Goal: Information Seeking & Learning: Understand process/instructions

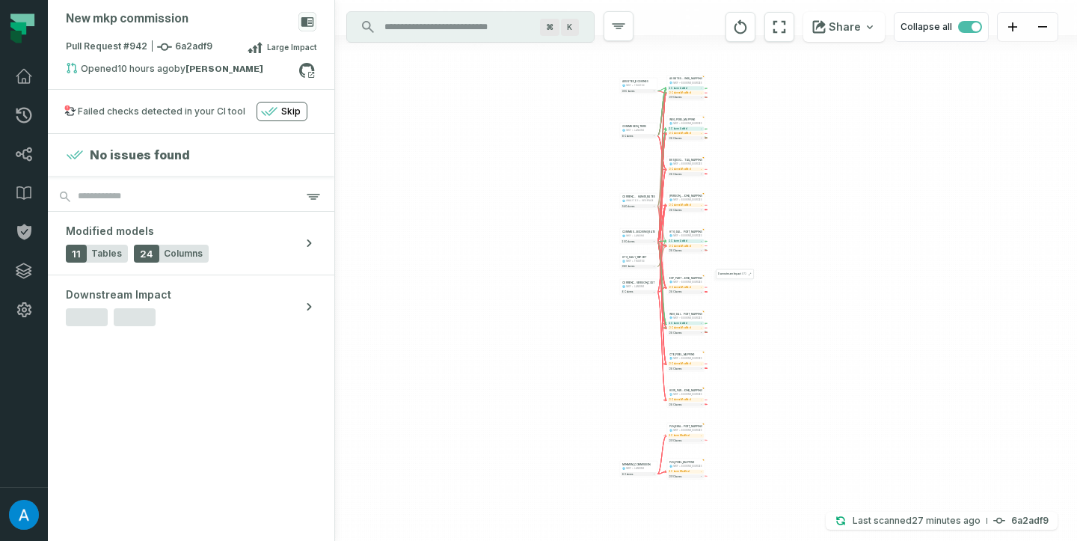
drag, startPoint x: 511, startPoint y: 187, endPoint x: 479, endPoint y: 195, distance: 32.5
click at [480, 195] on div "+ BKS_BOOKING_DE TAIL_MAPPING MKP BOOKING_SOURCES + 2 columns modified 28 colum…" at bounding box center [706, 270] width 742 height 541
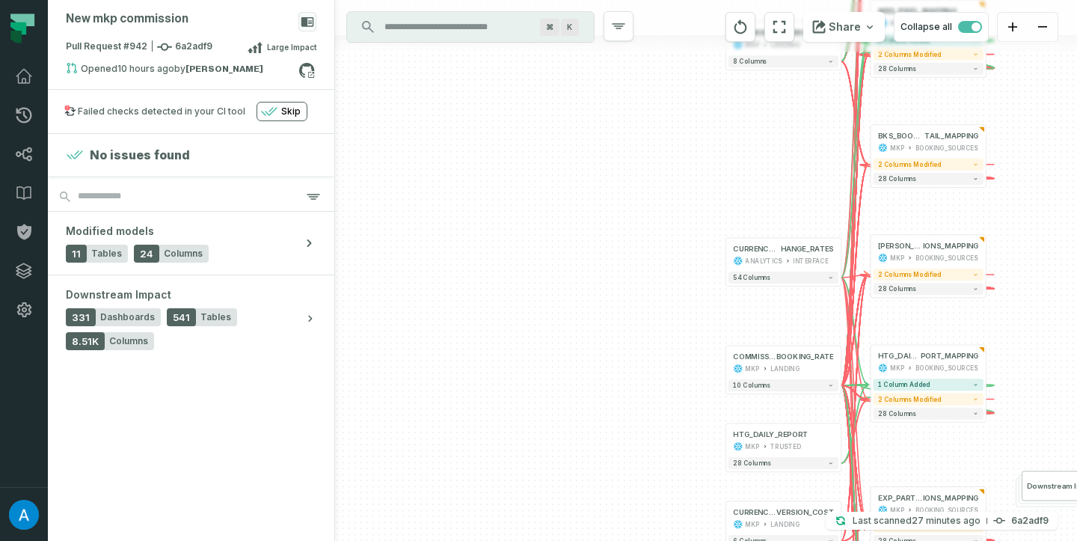
drag, startPoint x: 573, startPoint y: 174, endPoint x: 431, endPoint y: 216, distance: 148.1
click at [428, 218] on div "+ BKS_BOOKING_DE TAIL_MAPPING MKP BOOKING_SOURCES + 2 columns modified 28 colum…" at bounding box center [706, 270] width 742 height 541
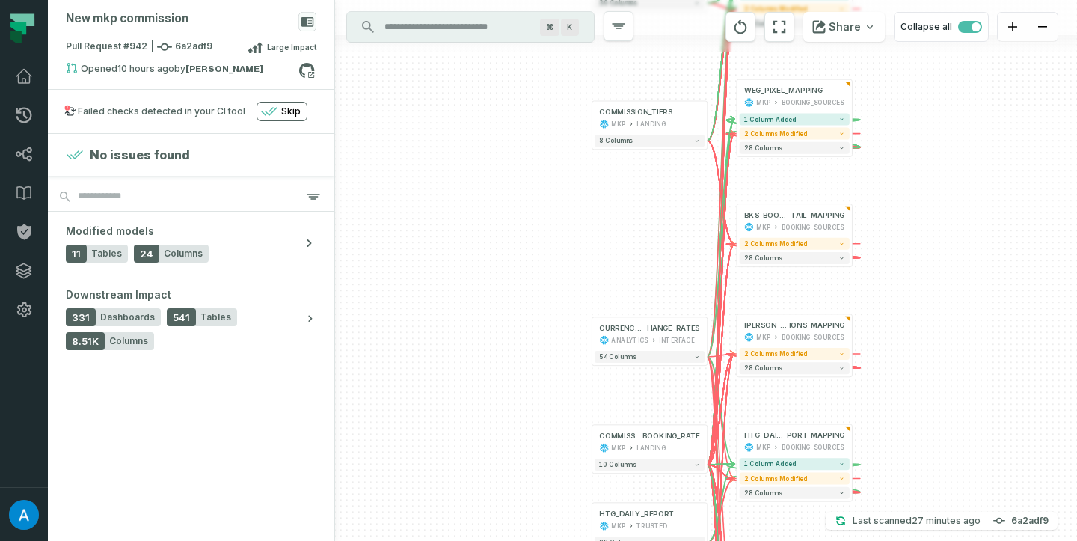
drag, startPoint x: 595, startPoint y: 133, endPoint x: 461, endPoint y: 211, distance: 154.8
click at [460, 212] on div "+ BKS_BOOKING_DE TAIL_MAPPING MKP BOOKING_SOURCES + 2 columns modified 28 colum…" at bounding box center [706, 270] width 742 height 541
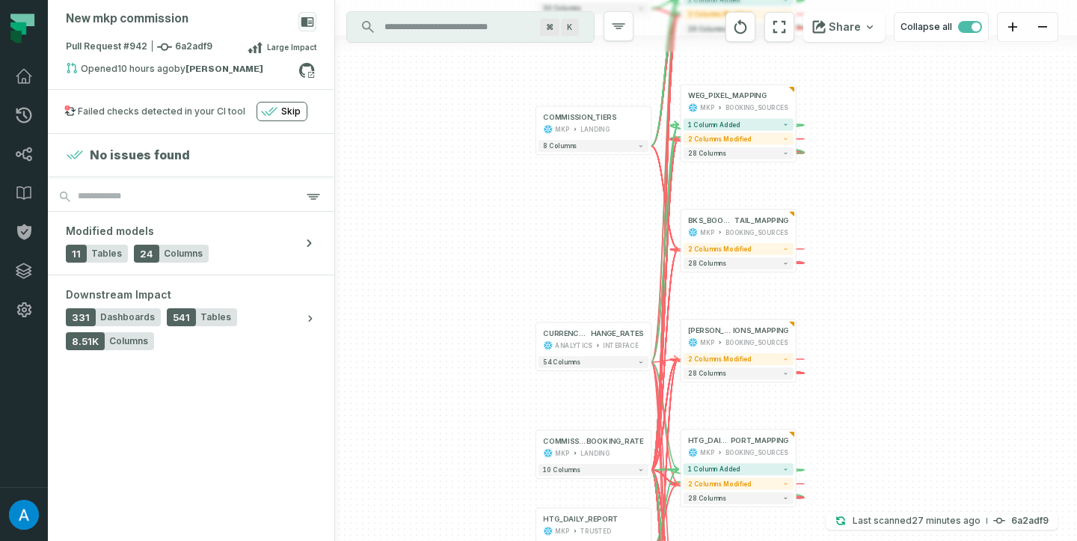
drag, startPoint x: 529, startPoint y: 173, endPoint x: 474, endPoint y: 179, distance: 55.6
click at [474, 179] on div "+ BKS_BOOKING_DE TAIL_MAPPING MKP BOOKING_SOURCES + 2 columns modified 28 colum…" at bounding box center [706, 270] width 742 height 541
click at [727, 126] on span "1 column added" at bounding box center [714, 124] width 52 height 7
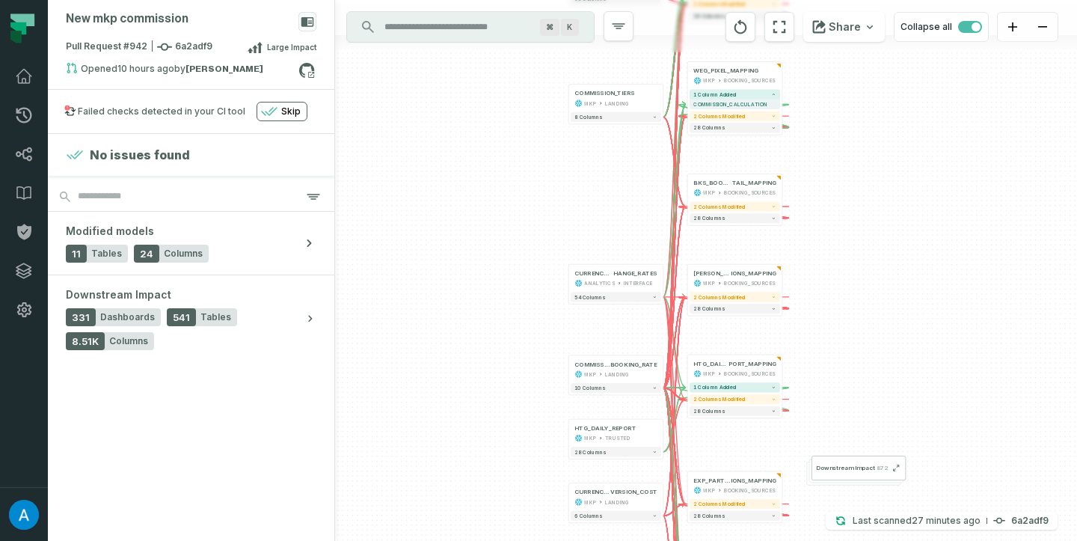
drag, startPoint x: 862, startPoint y: 313, endPoint x: 852, endPoint y: 250, distance: 63.5
click at [853, 250] on div "+ BKS_BOOKING_DE TAIL_MAPPING MKP BOOKING_SOURCES + 2 columns modified 28 colum…" at bounding box center [706, 270] width 742 height 541
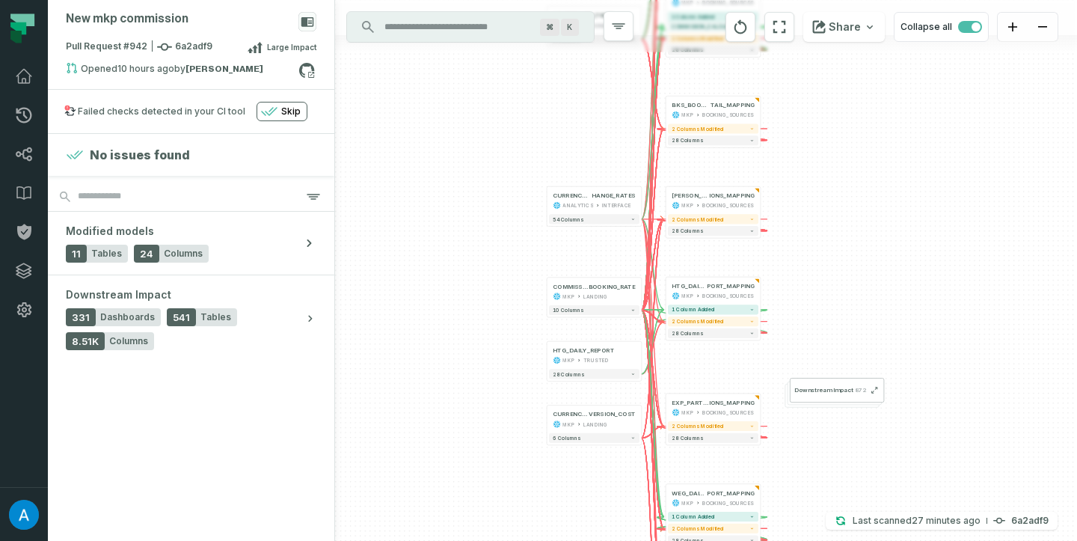
drag, startPoint x: 851, startPoint y: 295, endPoint x: 830, endPoint y: 215, distance: 82.0
click at [830, 215] on div "+ BKS_BOOKING_DE TAIL_MAPPING MKP BOOKING_SOURCES + 2 columns modified 28 colum…" at bounding box center [706, 270] width 742 height 541
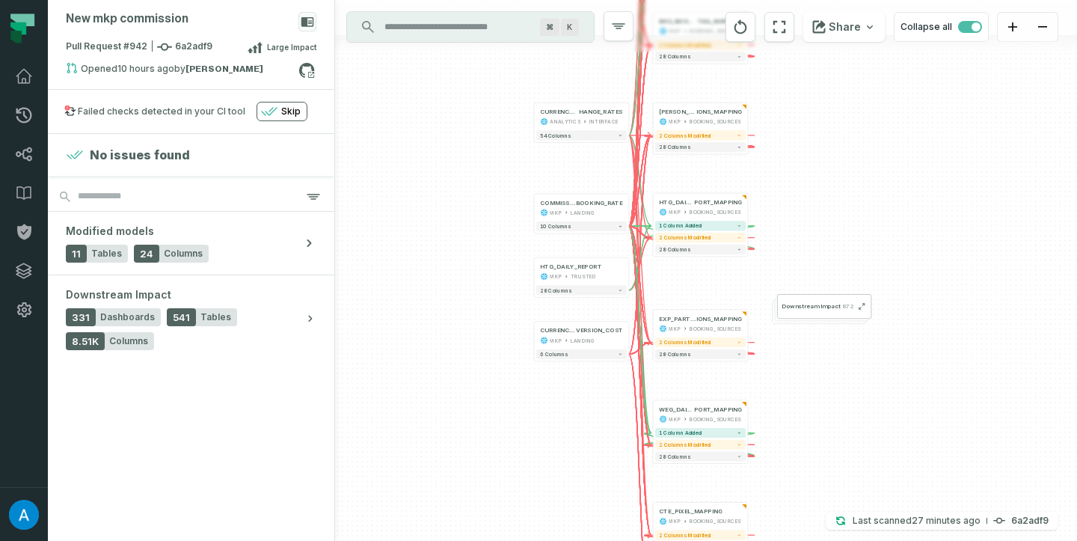
drag, startPoint x: 855, startPoint y: 258, endPoint x: 842, endPoint y: 179, distance: 79.5
click at [843, 179] on div "+ BKS_BOOKING_DE TAIL_MAPPING MKP BOOKING_SOURCES + 2 columns modified 28 colum…" at bounding box center [706, 270] width 742 height 541
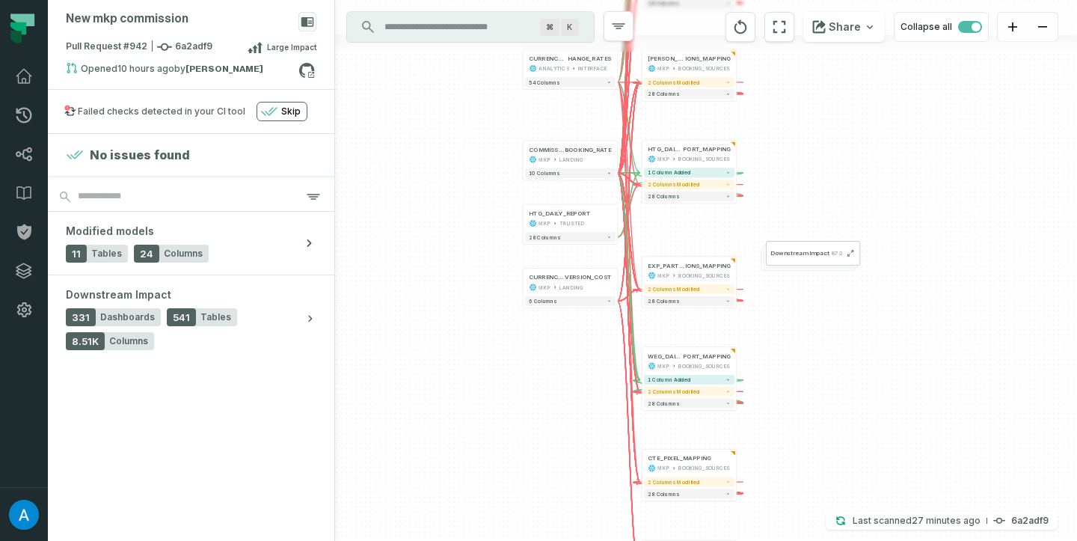
drag, startPoint x: 924, startPoint y: 364, endPoint x: 891, endPoint y: 235, distance: 133.5
click at [892, 236] on div "+ BKS_BOOKING_DE TAIL_MAPPING MKP BOOKING_SOURCES + 2 columns modified 28 colum…" at bounding box center [706, 270] width 742 height 541
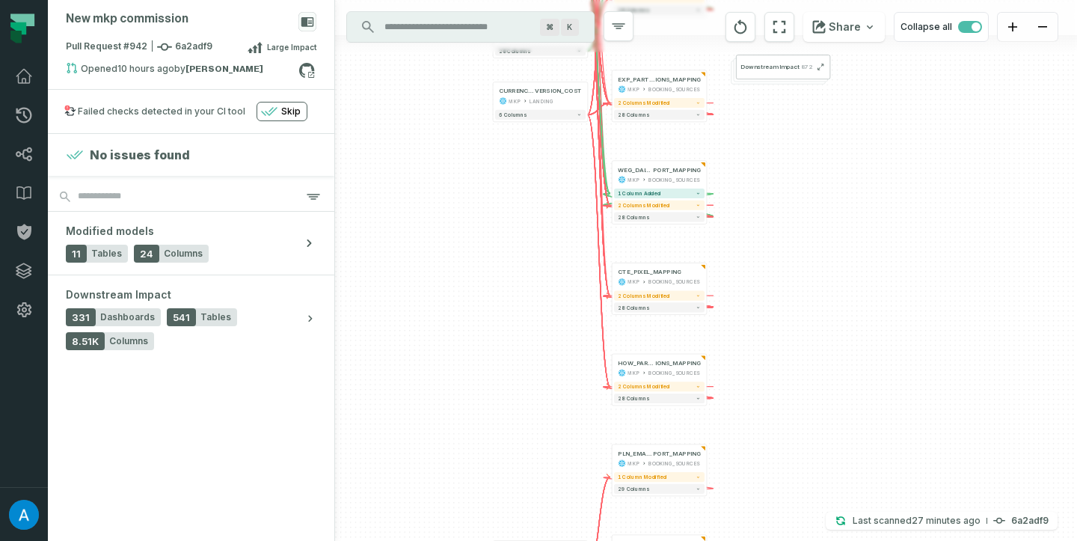
drag, startPoint x: 866, startPoint y: 348, endPoint x: 857, endPoint y: 241, distance: 108.0
click at [857, 241] on div "+ BKS_BOOKING_DE TAIL_MAPPING MKP BOOKING_SOURCES + 2 columns modified 28 colum…" at bounding box center [706, 270] width 742 height 541
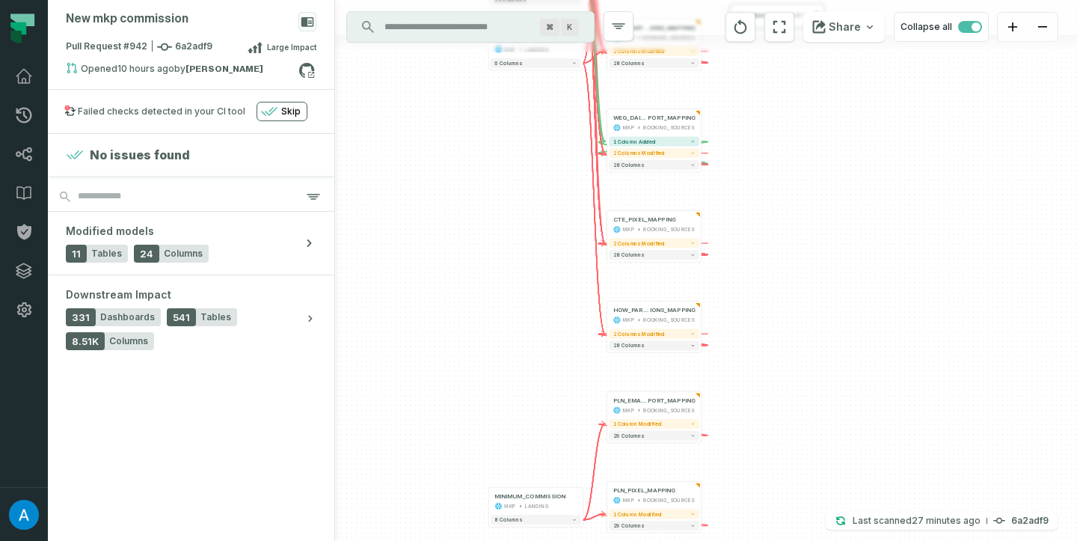
drag, startPoint x: 847, startPoint y: 241, endPoint x: 846, endPoint y: 228, distance: 12.8
click at [846, 228] on div "+ BKS_BOOKING_DE TAIL_MAPPING MKP BOOKING_SOURCES + 2 columns modified 28 colum…" at bounding box center [706, 270] width 742 height 541
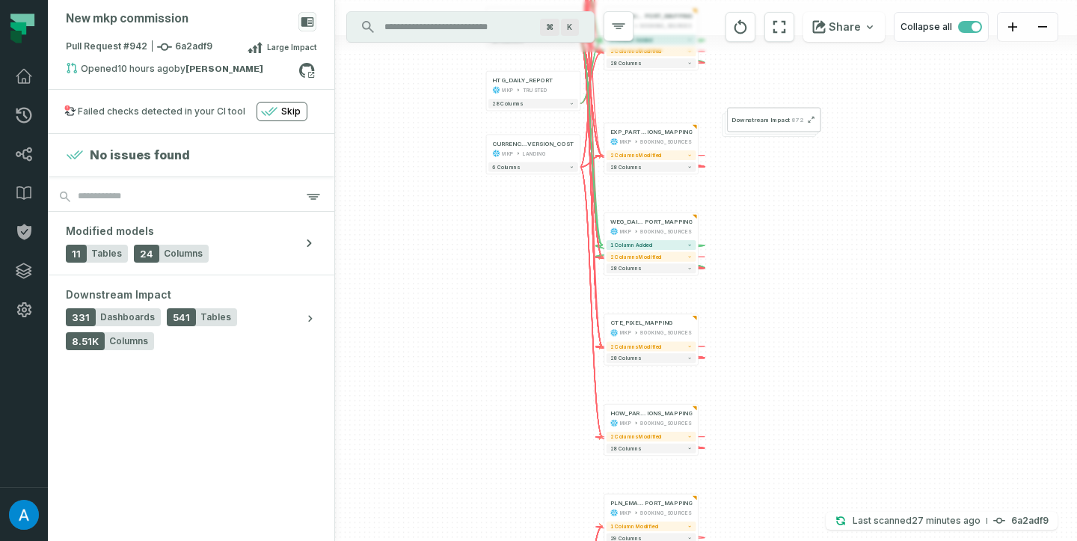
drag, startPoint x: 832, startPoint y: 257, endPoint x: 829, endPoint y: 365, distance: 107.7
click at [829, 365] on div "+ BKS_BOOKING_DE TAIL_MAPPING MKP BOOKING_SOURCES + 2 columns modified 28 colum…" at bounding box center [706, 270] width 742 height 541
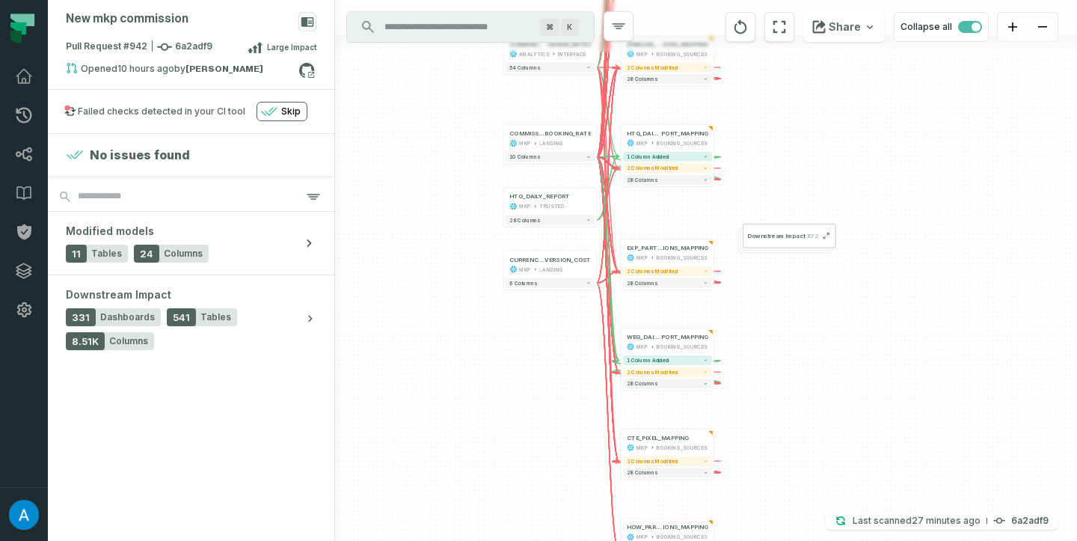
drag, startPoint x: 828, startPoint y: 301, endPoint x: 832, endPoint y: 373, distance: 71.9
click at [843, 419] on div "+ BKS_BOOKING_DE TAIL_MAPPING MKP BOOKING_SOURCES + 2 columns modified 28 colum…" at bounding box center [706, 270] width 742 height 541
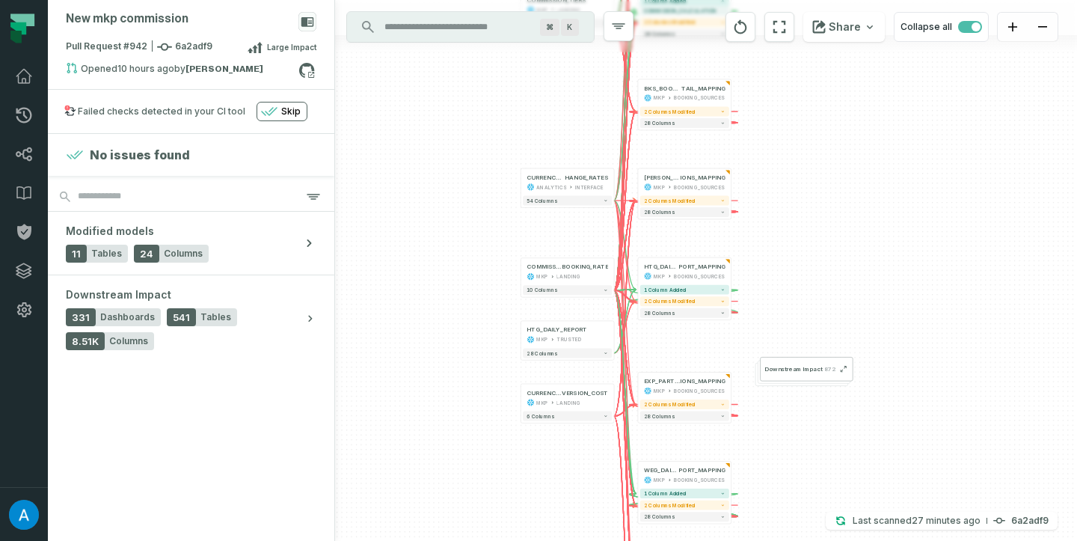
drag, startPoint x: 833, startPoint y: 304, endPoint x: 850, endPoint y: 282, distance: 27.7
click at [851, 441] on div "+ BKS_BOOKING_DE TAIL_MAPPING MKP BOOKING_SOURCES + 2 columns modified 28 colum…" at bounding box center [706, 270] width 742 height 541
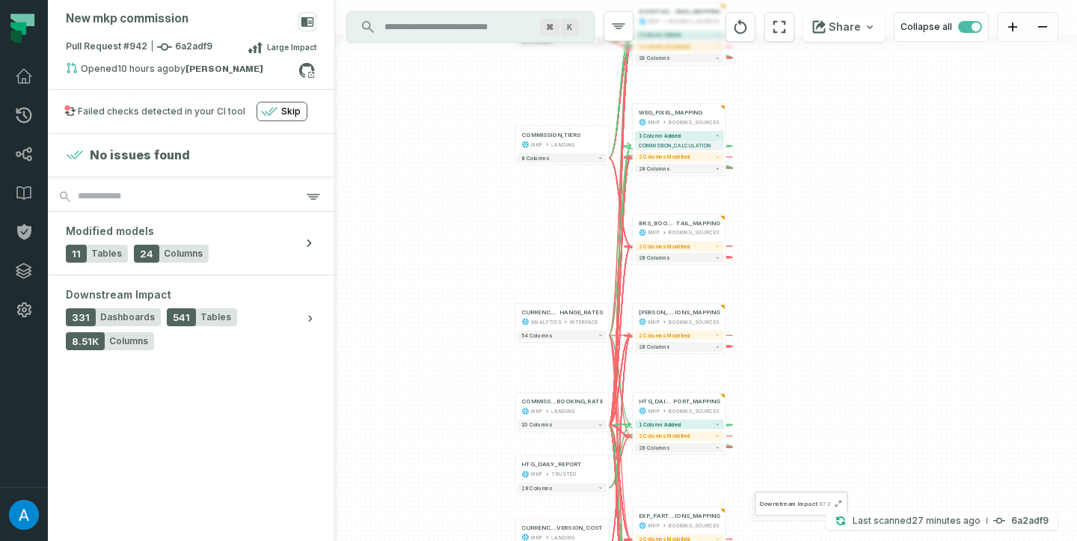
drag, startPoint x: 837, startPoint y: 209, endPoint x: 831, endPoint y: 360, distance: 151.9
click at [830, 368] on div "+ BKS_BOOKING_DE TAIL_MAPPING MKP BOOKING_SOURCES + 2 columns modified 28 colum…" at bounding box center [706, 270] width 742 height 541
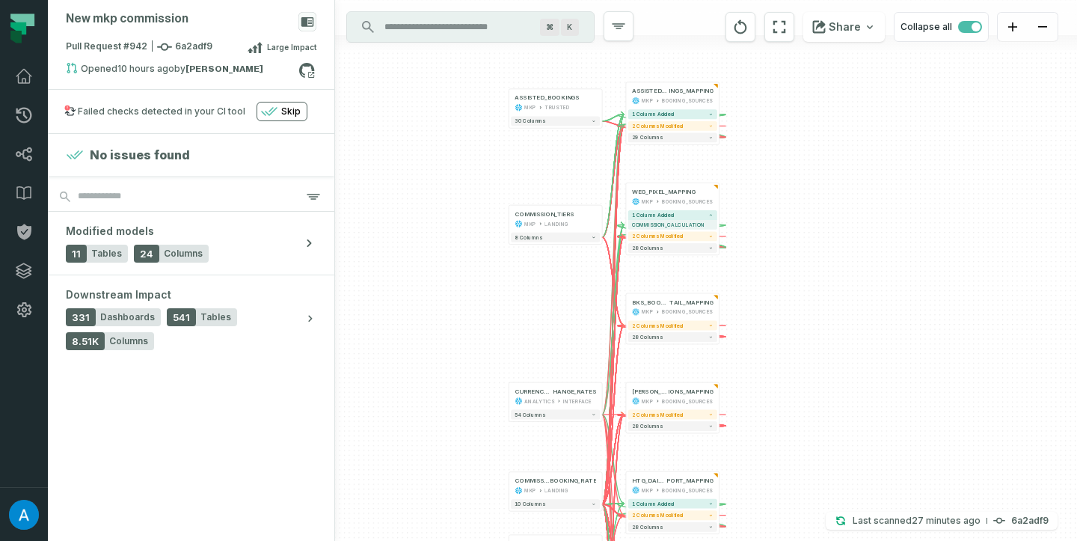
drag, startPoint x: 832, startPoint y: 294, endPoint x: 828, endPoint y: 329, distance: 35.3
click at [828, 326] on div "+ BKS_BOOKING_DE TAIL_MAPPING MKP BOOKING_SOURCES + 2 columns modified 28 colum…" at bounding box center [706, 270] width 742 height 541
click at [695, 120] on div "1 column added 2 columns modified 29 columns" at bounding box center [672, 126] width 93 height 37
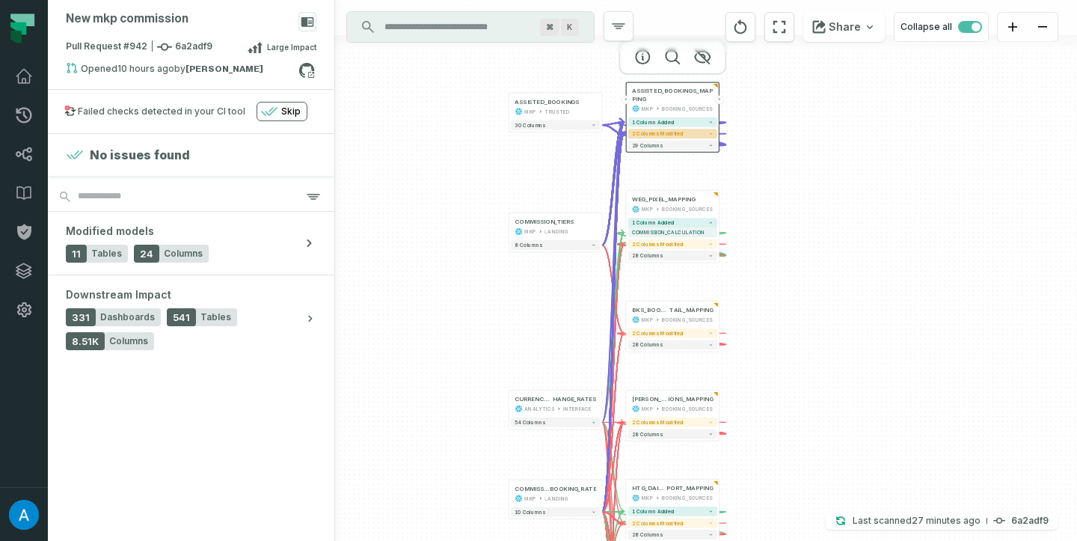
click at [694, 130] on button "2 columns modified" at bounding box center [672, 134] width 89 height 10
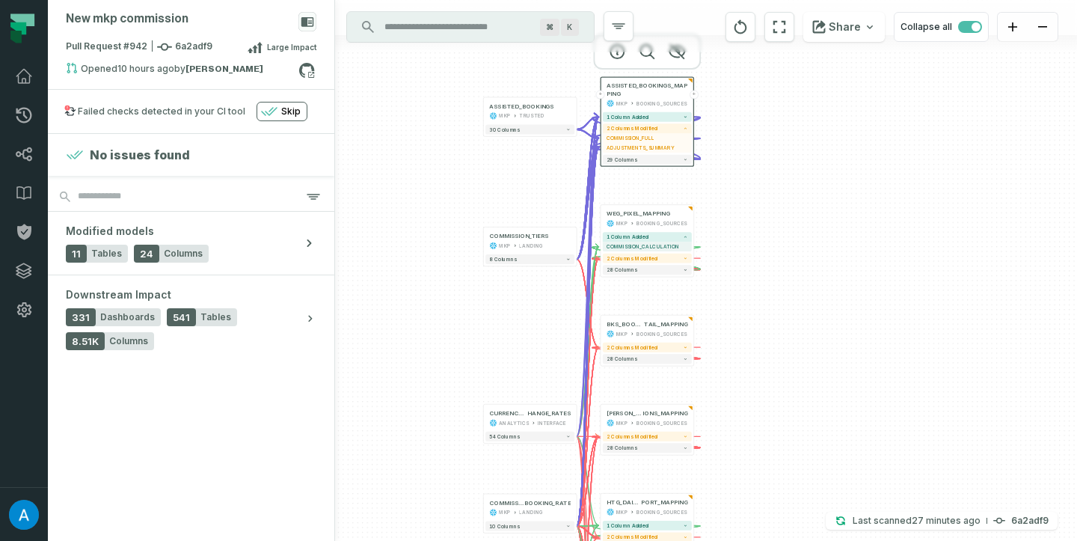
drag, startPoint x: 807, startPoint y: 254, endPoint x: 781, endPoint y: 249, distance: 26.0
click at [781, 249] on div "+ BKS_BOOKING_DE TAIL_MAPPING MKP BOOKING_SOURCES + 2 columns modified 28 colum…" at bounding box center [706, 270] width 742 height 541
click at [695, 247] on button "-" at bounding box center [693, 246] width 9 height 9
click at [692, 248] on button "+" at bounding box center [693, 246] width 9 height 9
click at [686, 261] on button "2 columns modified" at bounding box center [647, 258] width 89 height 10
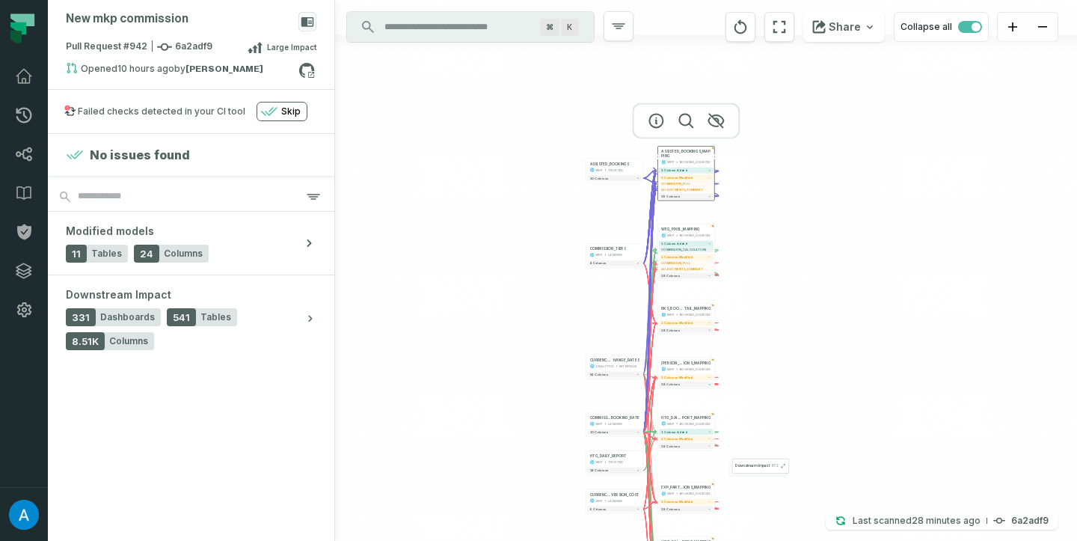
click at [767, 469] on button "Downstream Impact 872" at bounding box center [760, 465] width 57 height 15
